Goal: Task Accomplishment & Management: Use online tool/utility

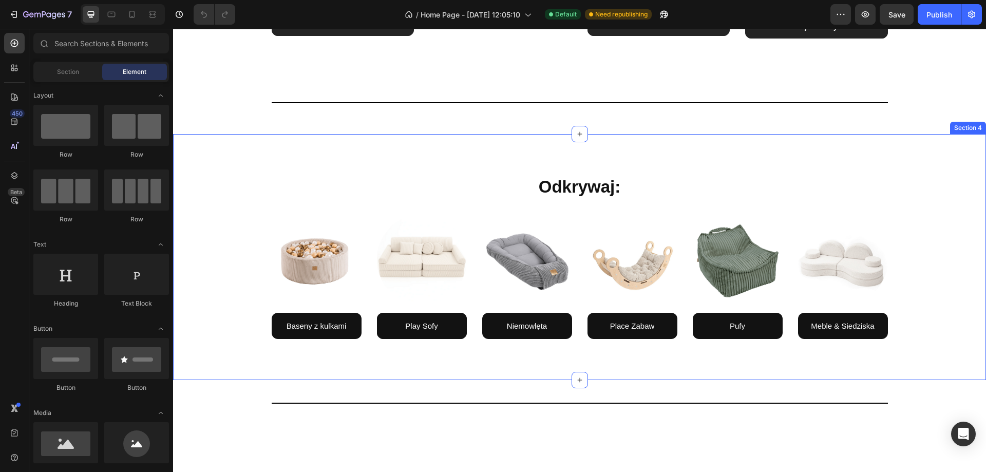
scroll to position [1028, 0]
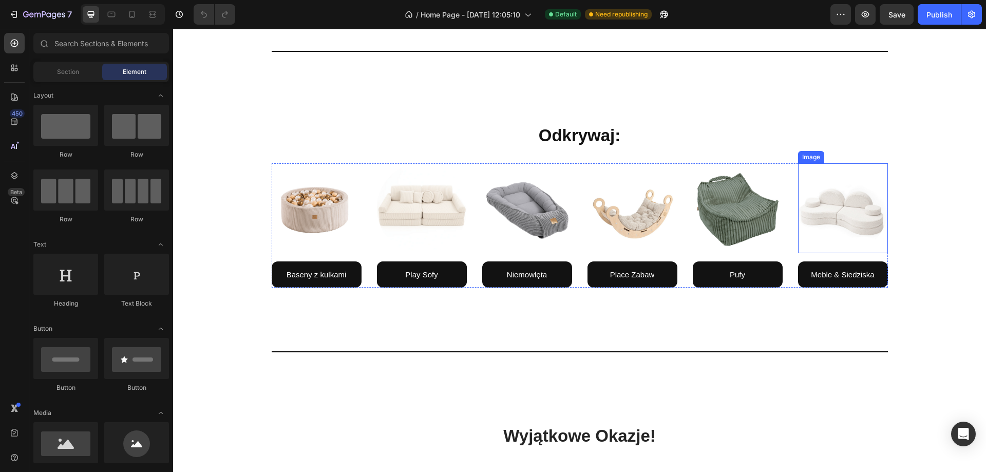
click at [859, 224] on img at bounding box center [843, 208] width 90 height 90
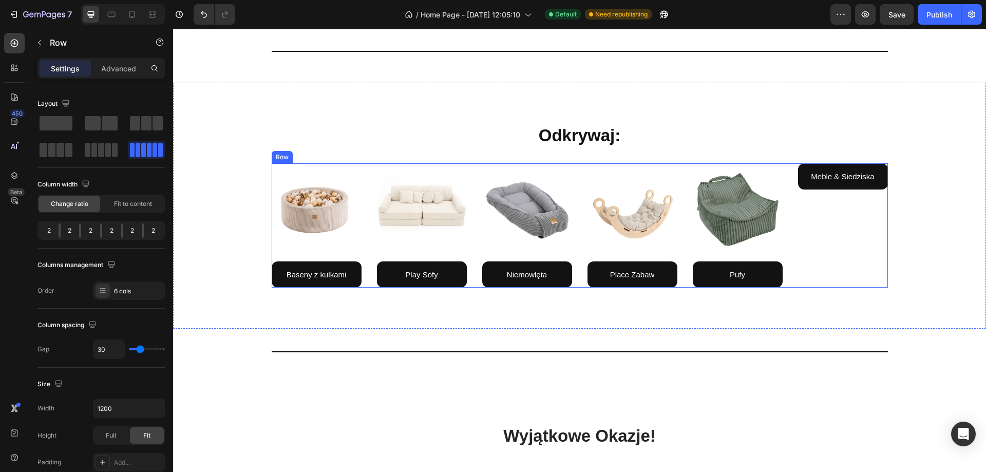
click at [821, 242] on div "Meble & Siedziska Button" at bounding box center [843, 225] width 90 height 124
click at [103, 148] on span at bounding box center [101, 150] width 6 height 14
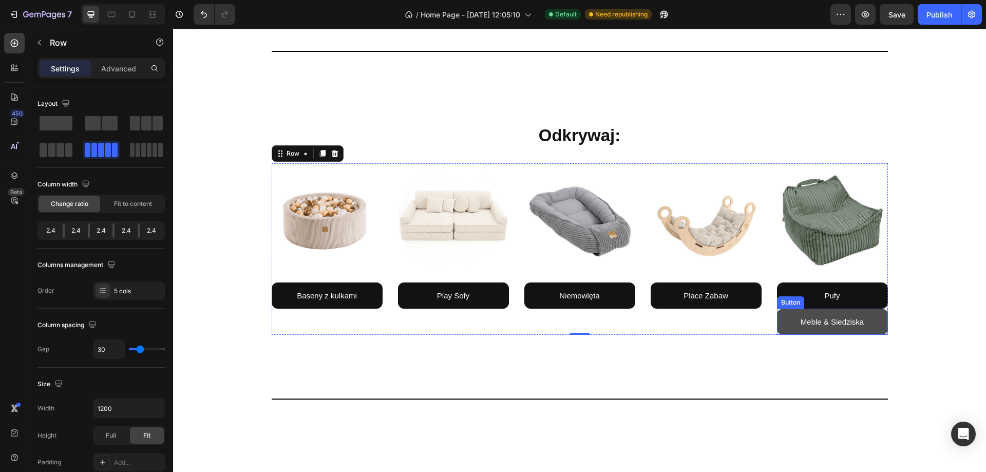
click at [871, 326] on link "Meble & Siedziska" at bounding box center [832, 322] width 111 height 26
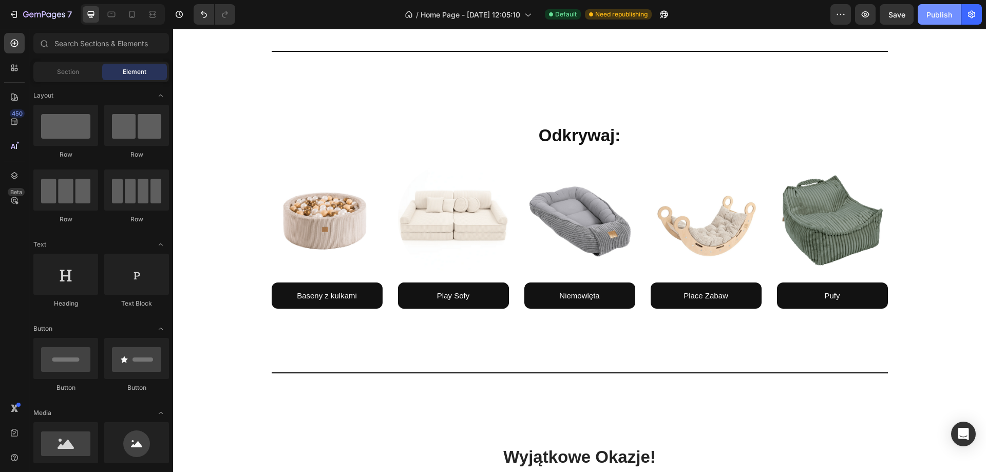
click at [932, 15] on div "Publish" at bounding box center [940, 14] width 26 height 11
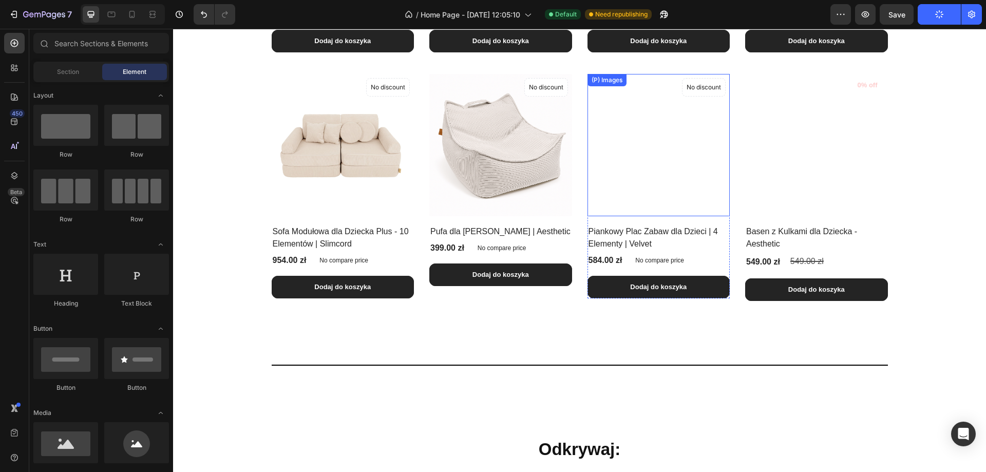
scroll to position [925, 0]
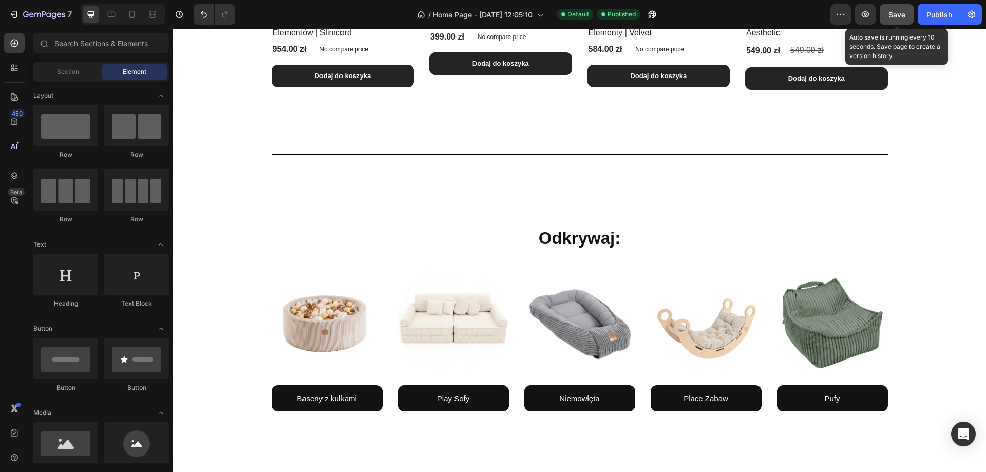
click at [897, 12] on span "Save" at bounding box center [897, 14] width 17 height 9
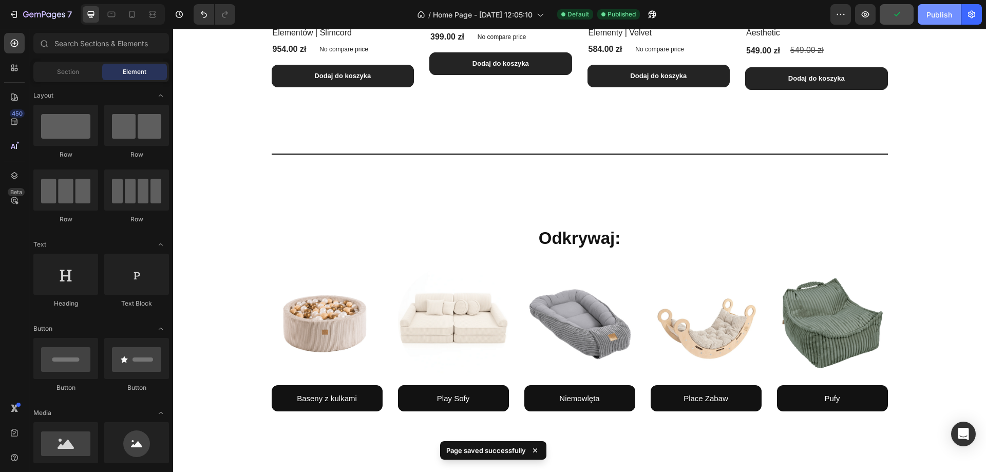
click at [936, 19] on div "Publish" at bounding box center [940, 14] width 26 height 11
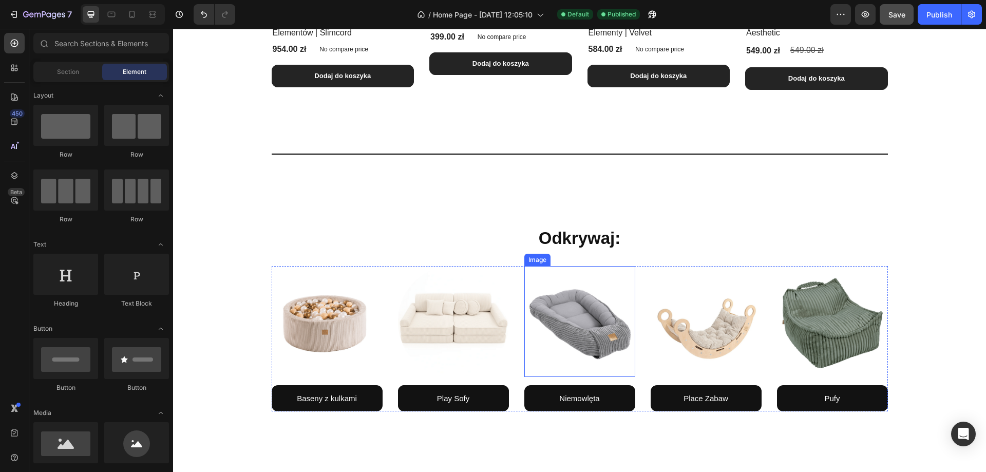
click at [568, 333] on img at bounding box center [580, 321] width 111 height 111
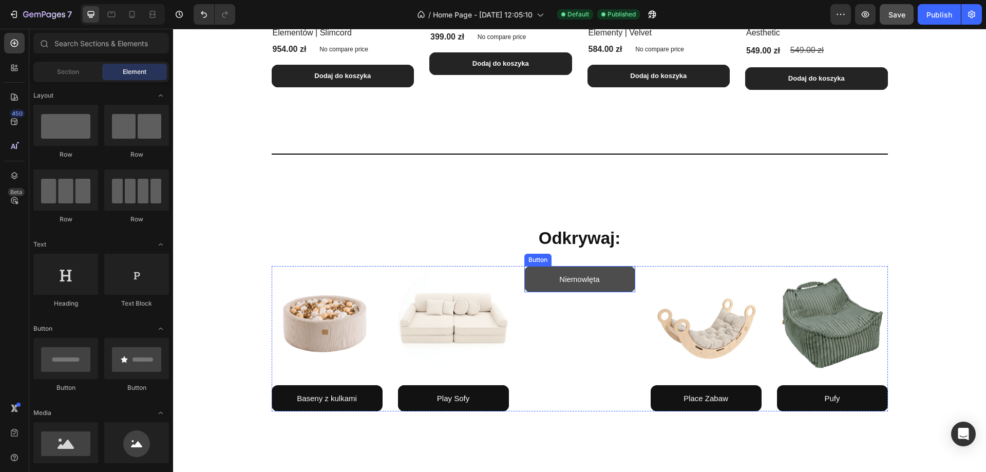
click at [606, 283] on link "Niemowlęta" at bounding box center [580, 279] width 111 height 26
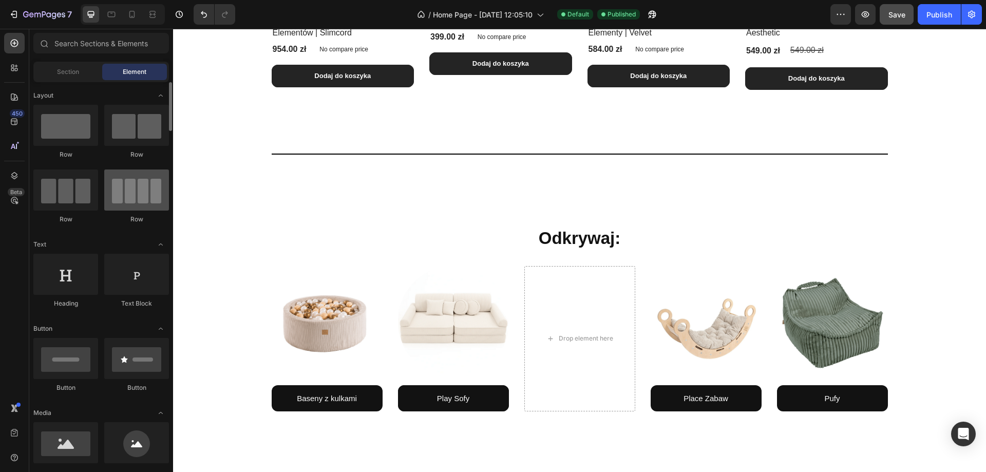
click at [134, 195] on div at bounding box center [136, 190] width 65 height 41
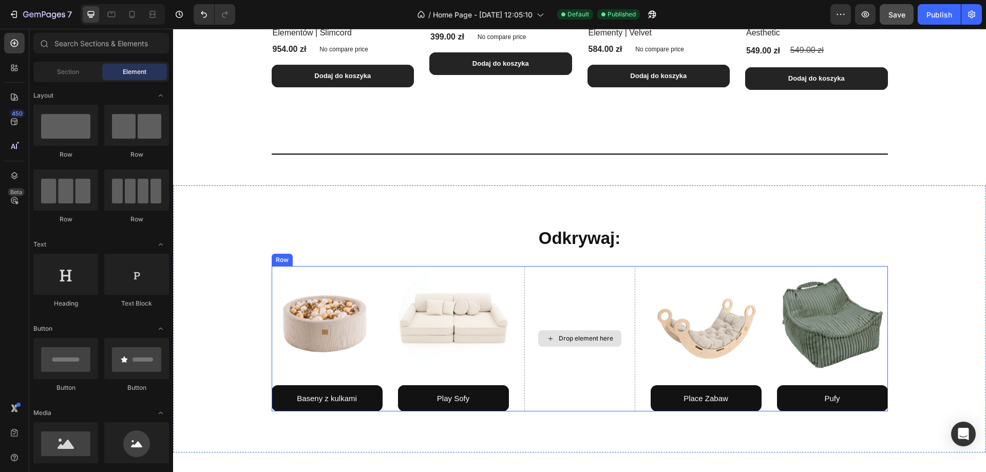
click at [596, 298] on div "Drop element here" at bounding box center [580, 338] width 111 height 145
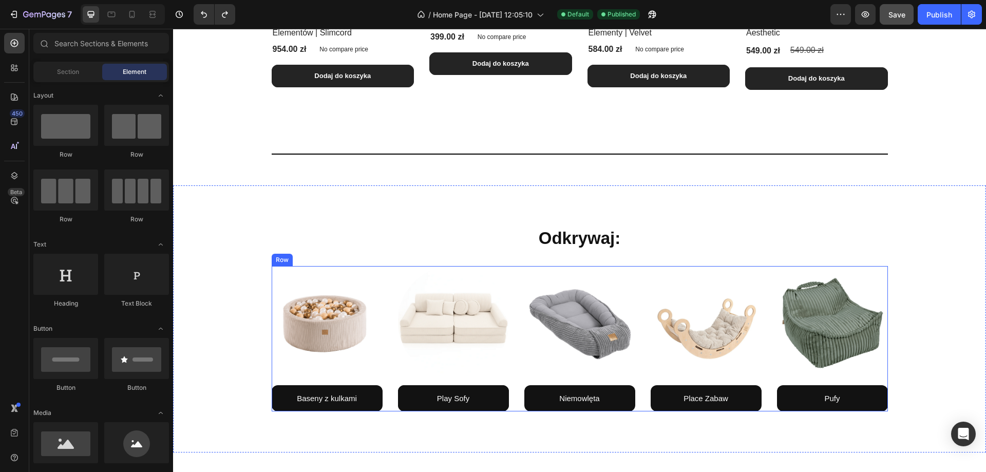
click at [869, 380] on div "Image Pufy Button" at bounding box center [832, 338] width 111 height 145
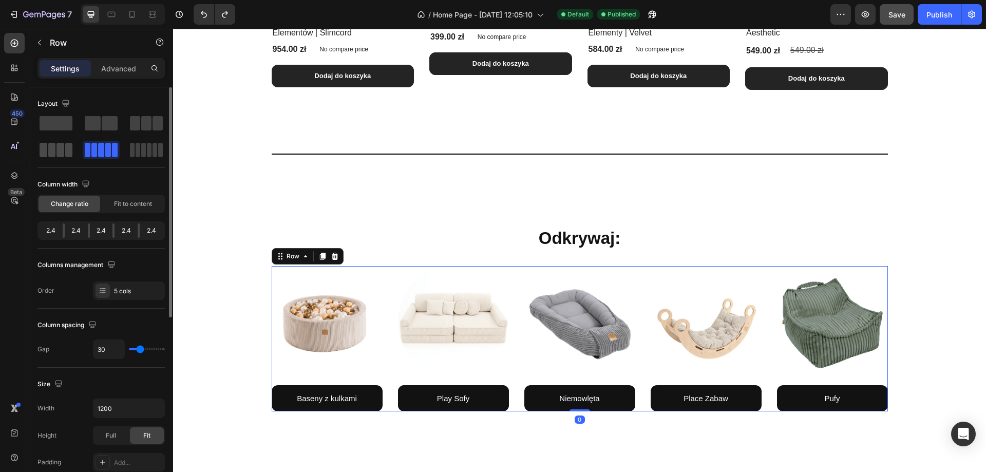
click at [61, 153] on span at bounding box center [61, 150] width 8 height 14
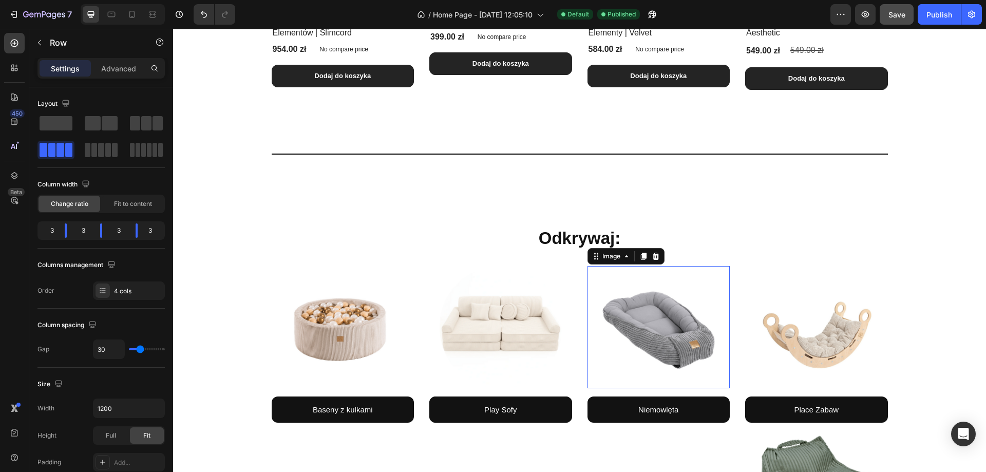
click at [674, 309] on img at bounding box center [659, 327] width 122 height 122
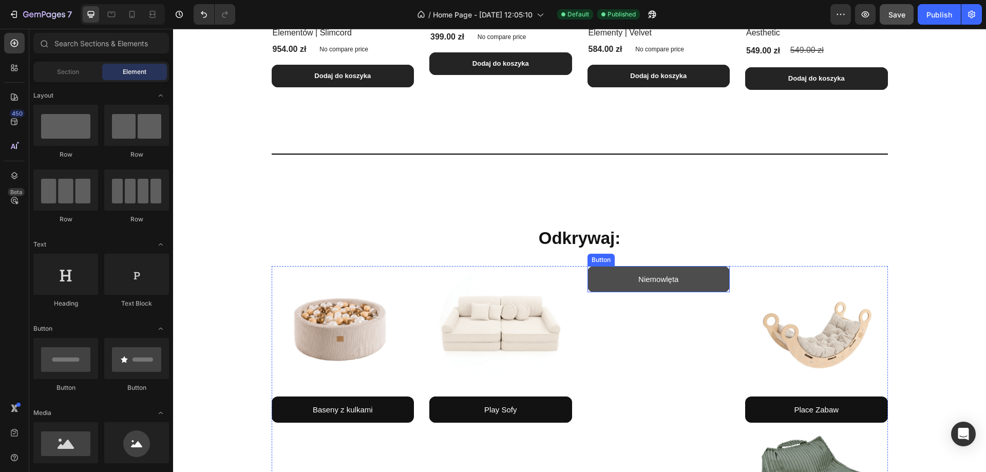
click at [696, 275] on link "Niemowlęta" at bounding box center [659, 279] width 143 height 26
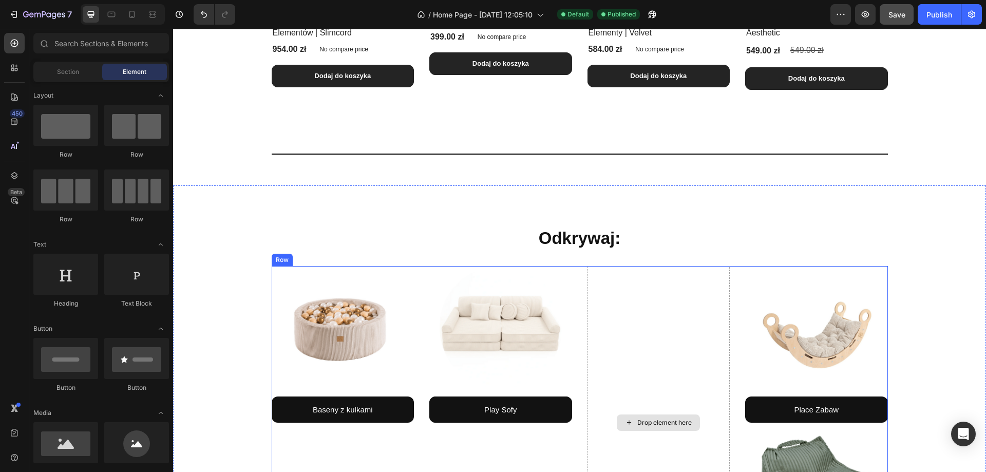
click at [675, 356] on div "Drop element here" at bounding box center [659, 422] width 143 height 313
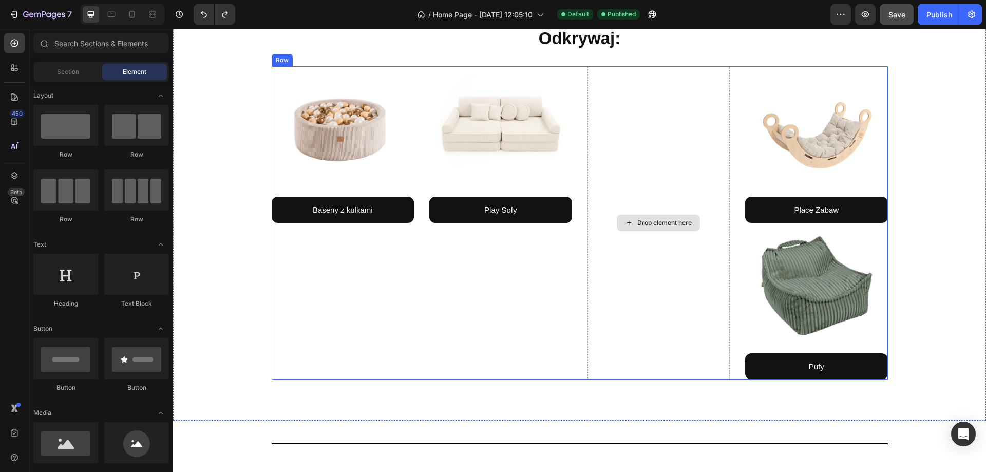
scroll to position [1130, 0]
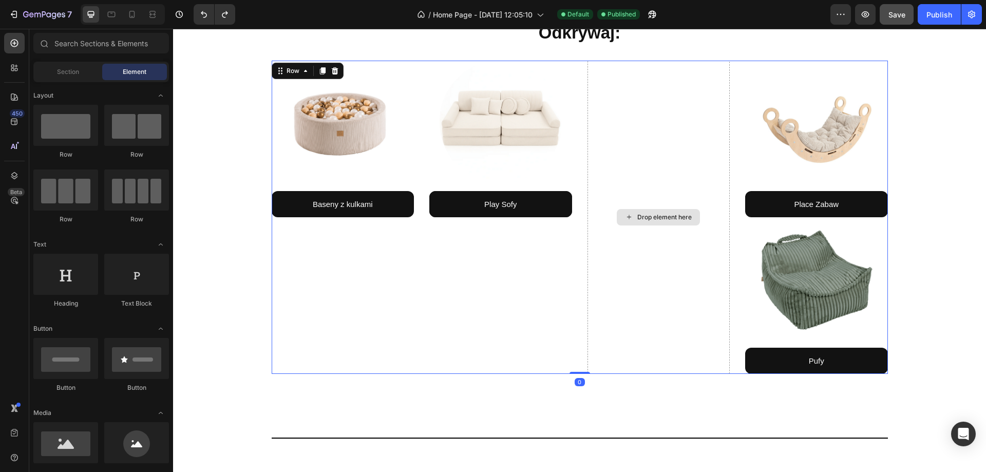
click at [596, 333] on div "Drop element here" at bounding box center [659, 217] width 143 height 313
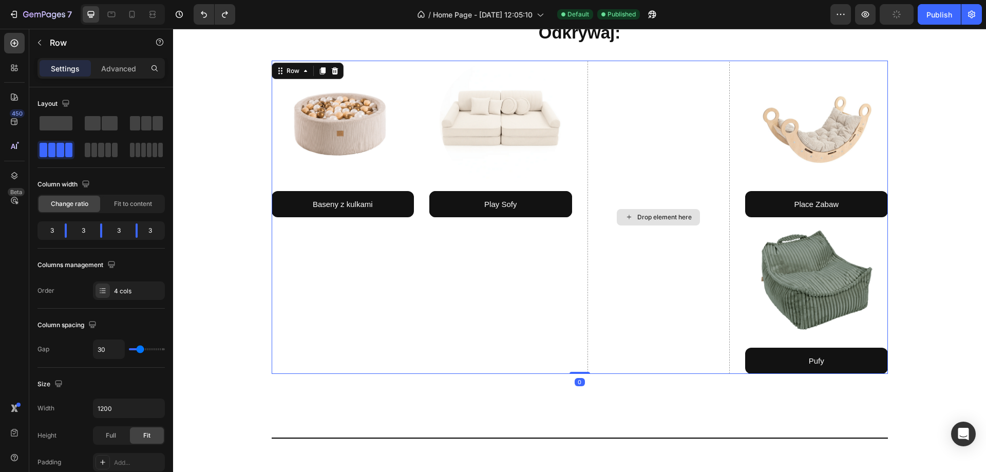
click at [648, 217] on div "Drop element here" at bounding box center [665, 217] width 54 height 8
click at [655, 160] on div "Drop element here" at bounding box center [659, 217] width 143 height 313
click at [109, 293] on div at bounding box center [103, 291] width 14 height 14
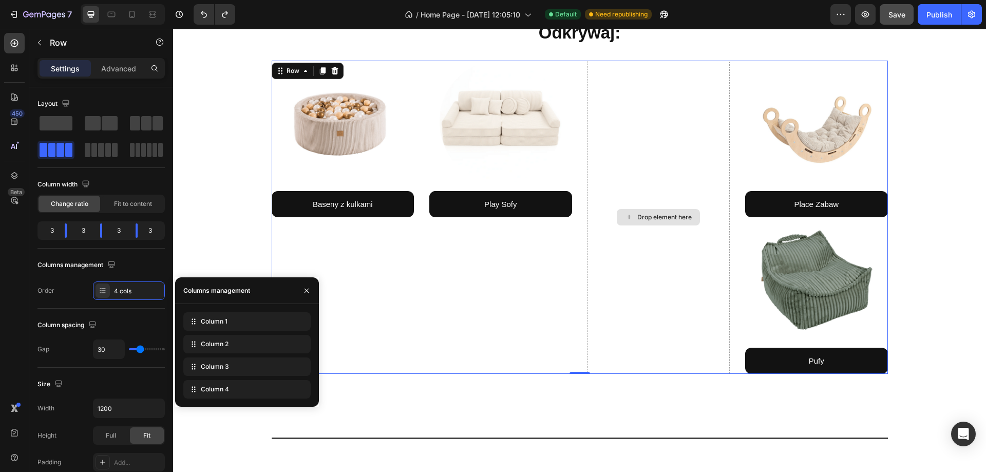
click at [662, 218] on div "Drop element here" at bounding box center [665, 217] width 54 height 8
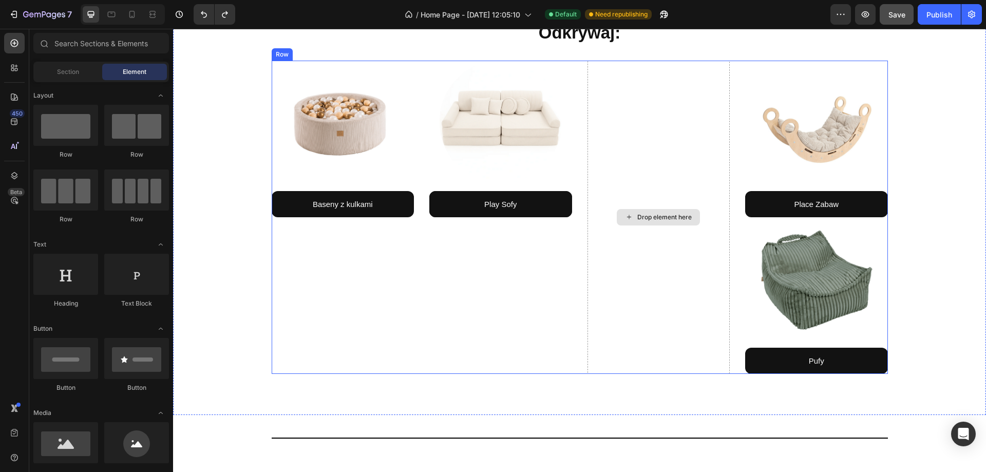
click at [680, 164] on div "Drop element here" at bounding box center [659, 217] width 143 height 313
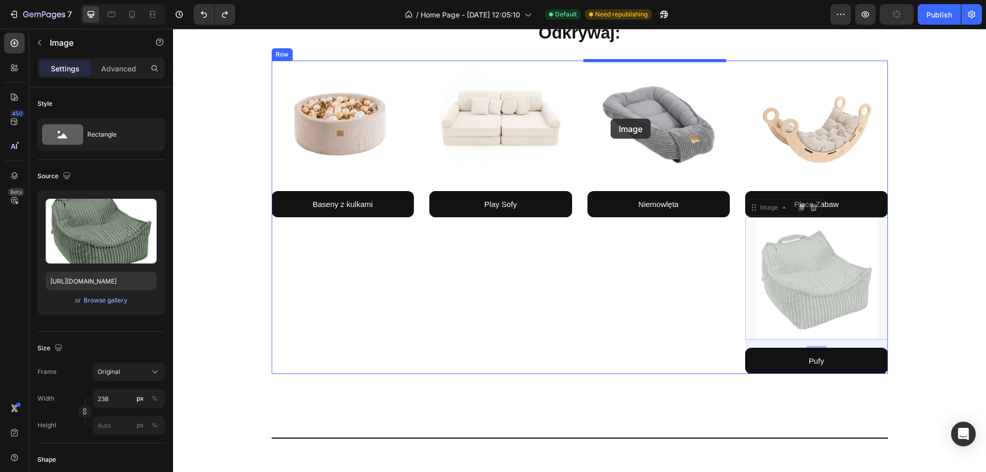
drag, startPoint x: 799, startPoint y: 252, endPoint x: 611, endPoint y: 119, distance: 230.7
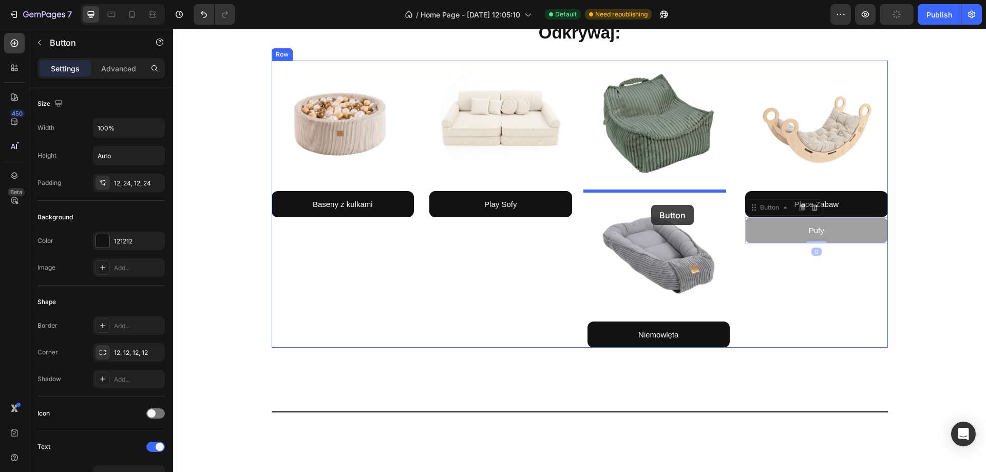
drag, startPoint x: 796, startPoint y: 229, endPoint x: 651, endPoint y: 205, distance: 146.8
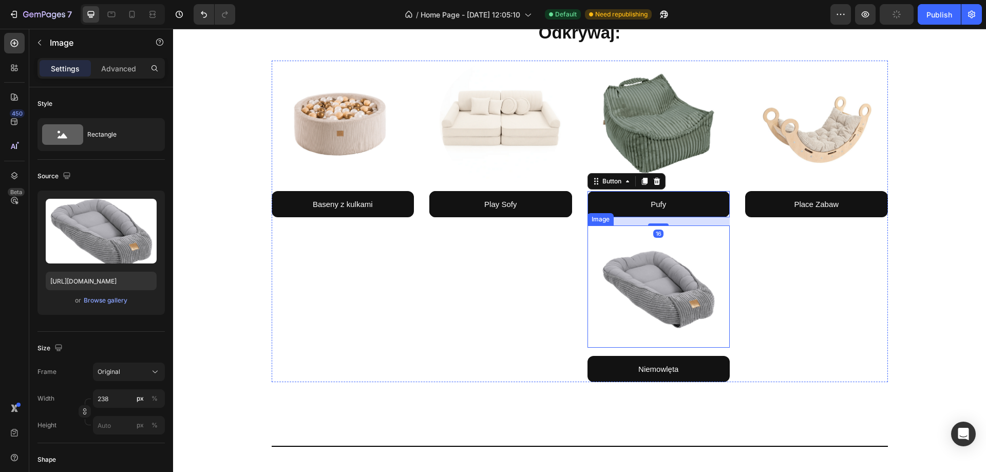
click at [712, 322] on img at bounding box center [659, 287] width 122 height 122
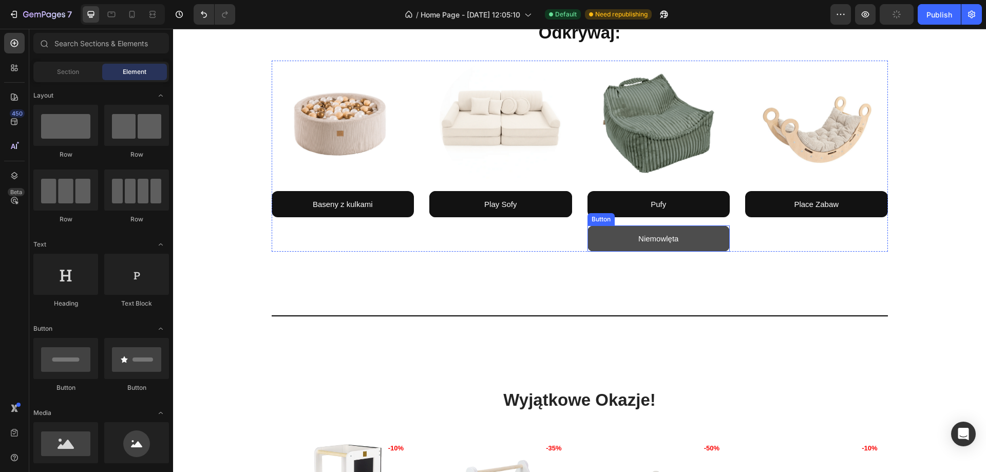
click at [711, 241] on link "Niemowlęta" at bounding box center [659, 239] width 143 height 26
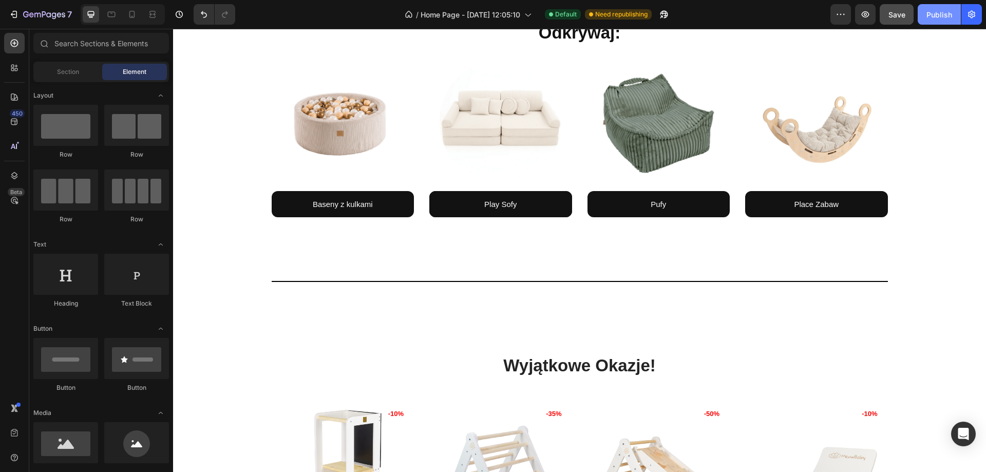
click at [939, 16] on div "Publish" at bounding box center [940, 14] width 26 height 11
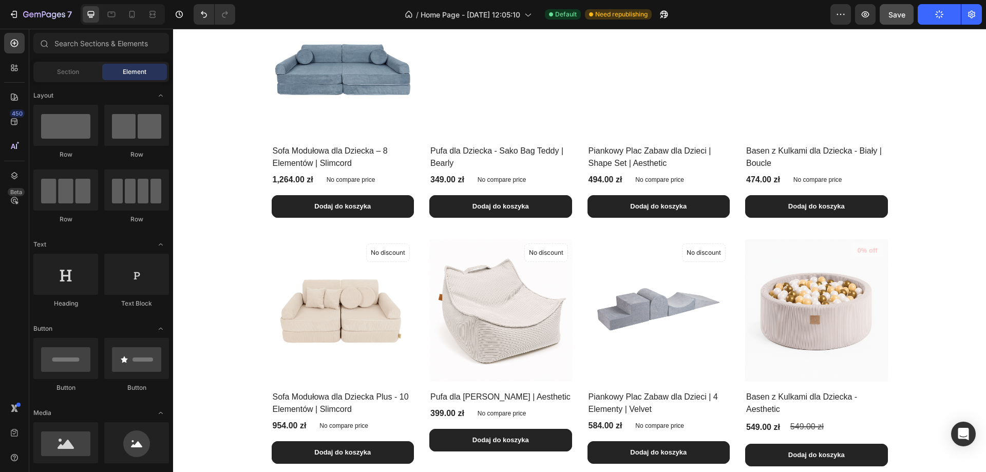
scroll to position [565, 0]
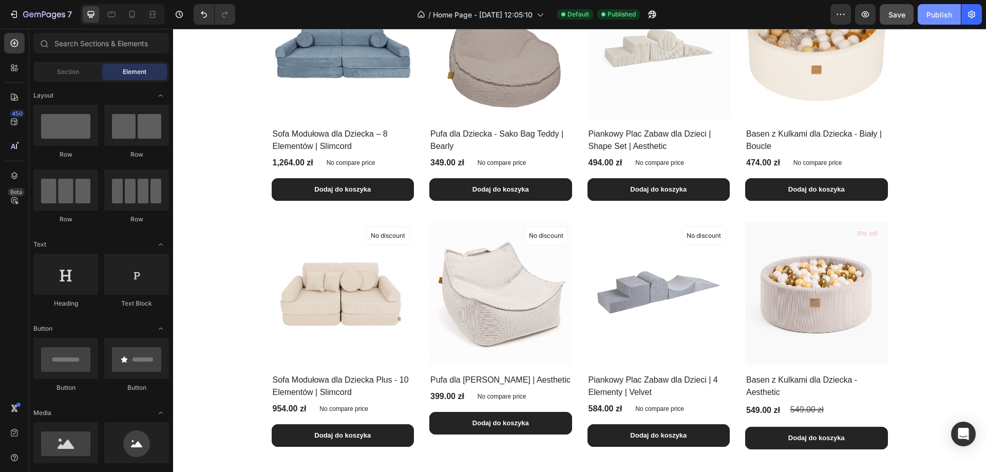
click at [933, 17] on div "Publish" at bounding box center [940, 14] width 26 height 11
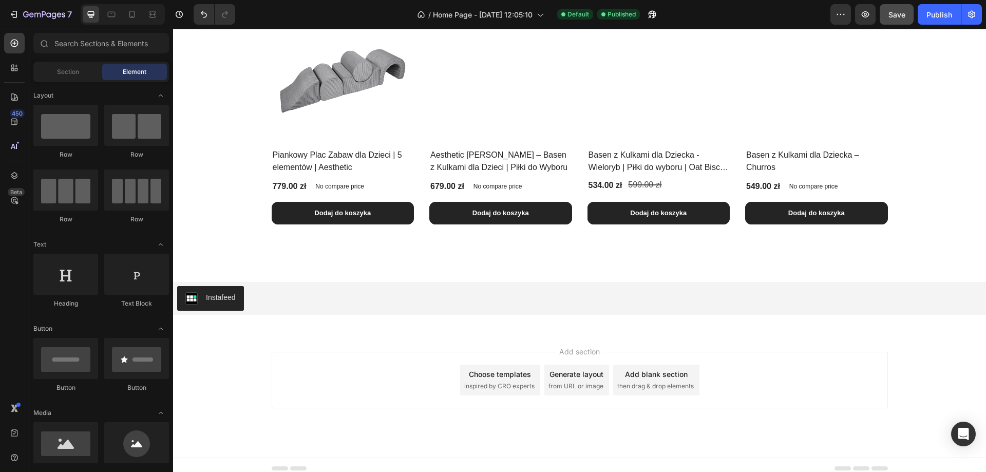
scroll to position [2551, 0]
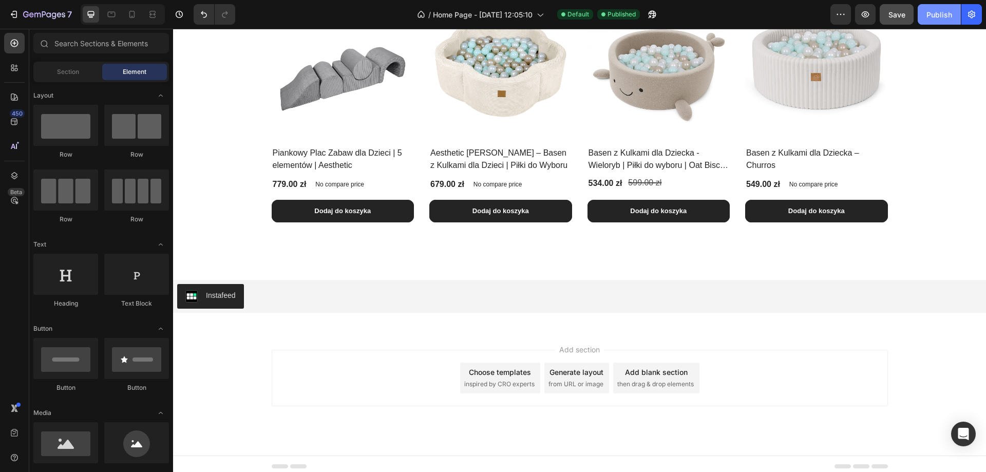
click at [944, 18] on div "Publish" at bounding box center [940, 14] width 26 height 11
